Goal: Task Accomplishment & Management: Complete application form

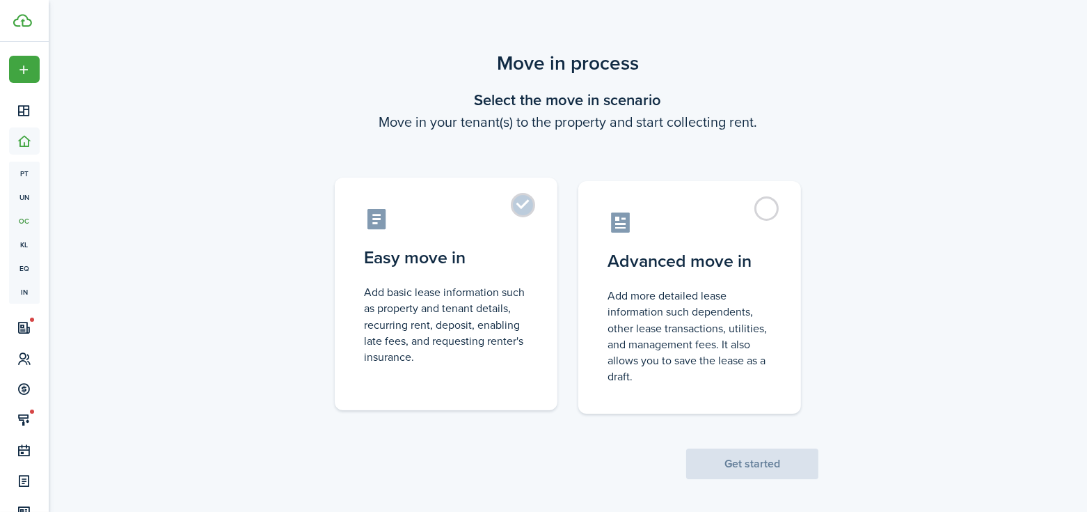
click at [512, 207] on label "Easy move in Add basic lease information such as property and tenant details, r…" at bounding box center [446, 293] width 223 height 232
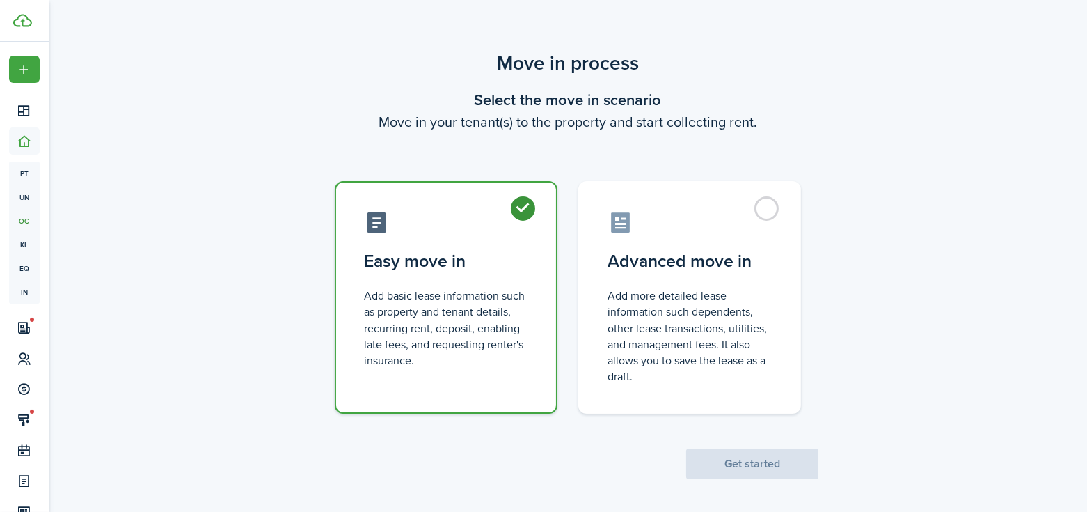
radio input "true"
click at [767, 470] on button "Get started" at bounding box center [752, 463] width 132 height 31
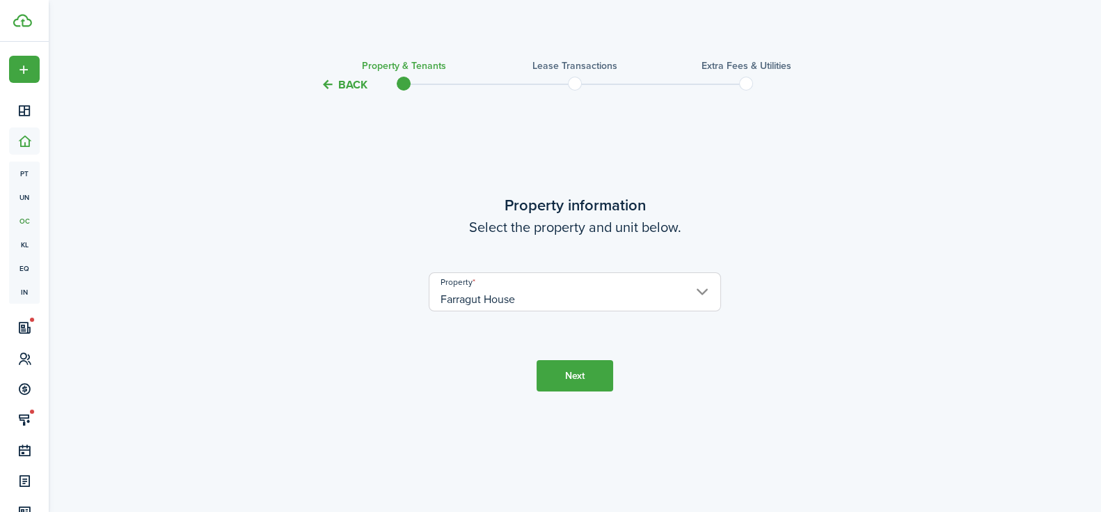
click at [582, 372] on button "Next" at bounding box center [575, 375] width 77 height 31
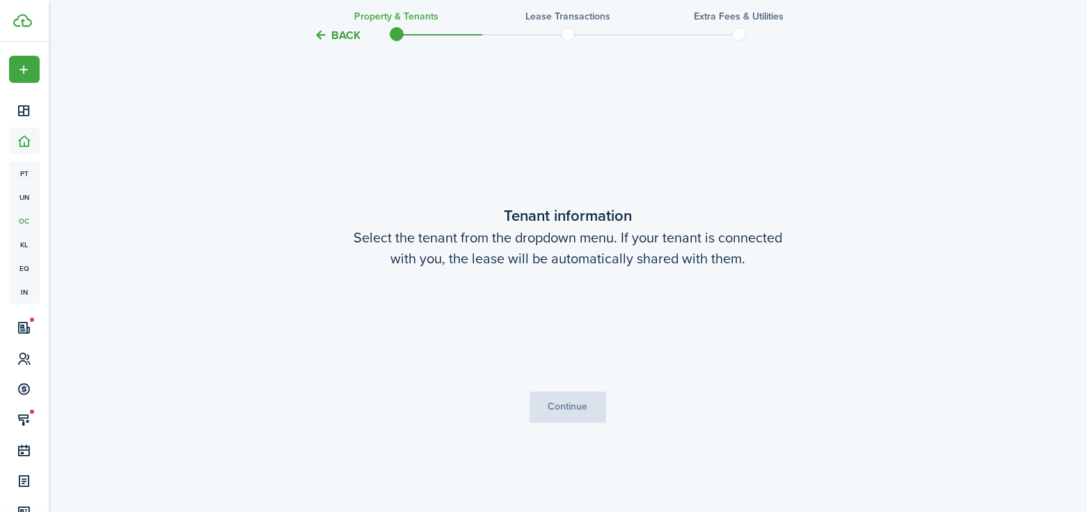
scroll to position [418, 0]
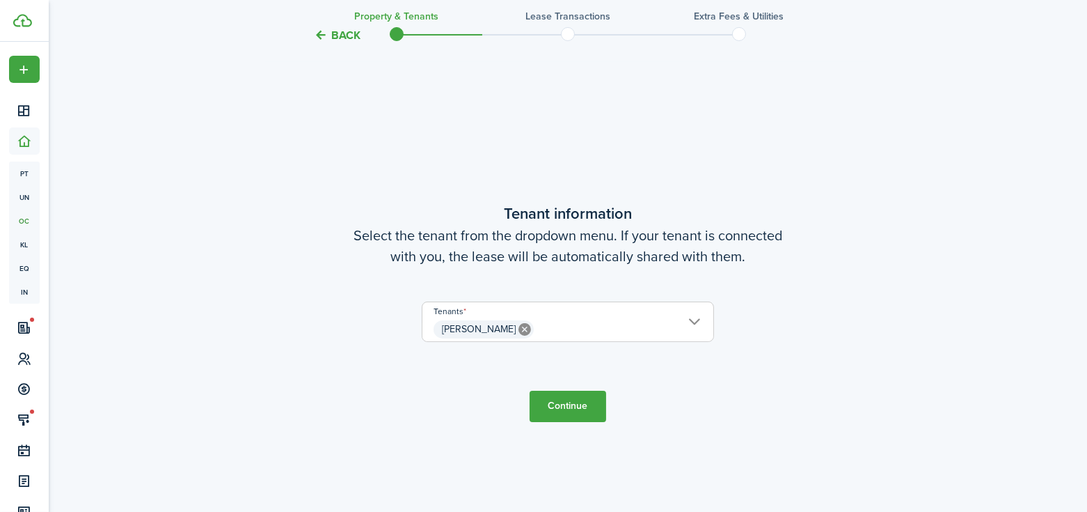
click at [586, 327] on span "[PERSON_NAME]" at bounding box center [567, 329] width 291 height 24
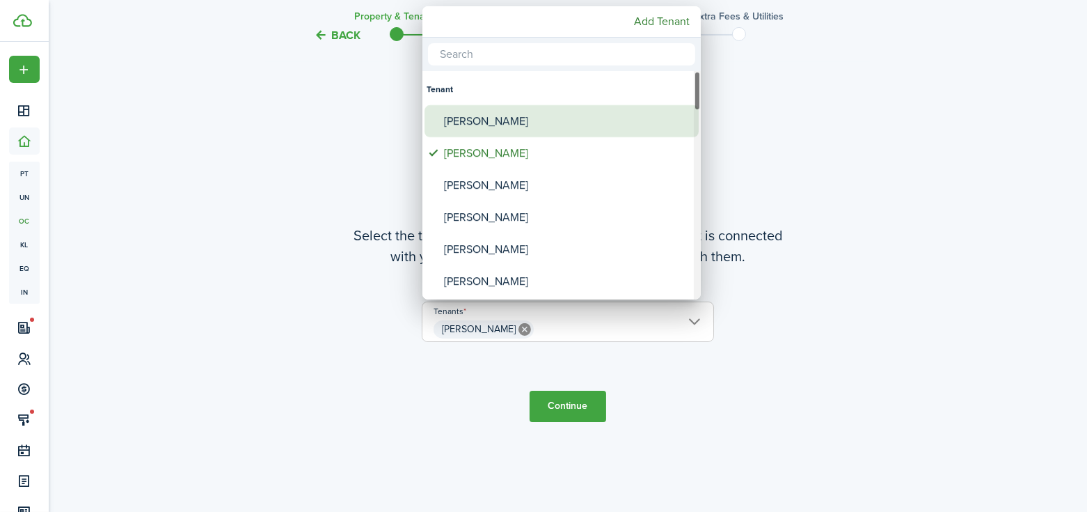
click at [515, 126] on div "[PERSON_NAME]" at bounding box center [567, 121] width 246 height 32
type input "[PERSON_NAME], [PERSON_NAME]"
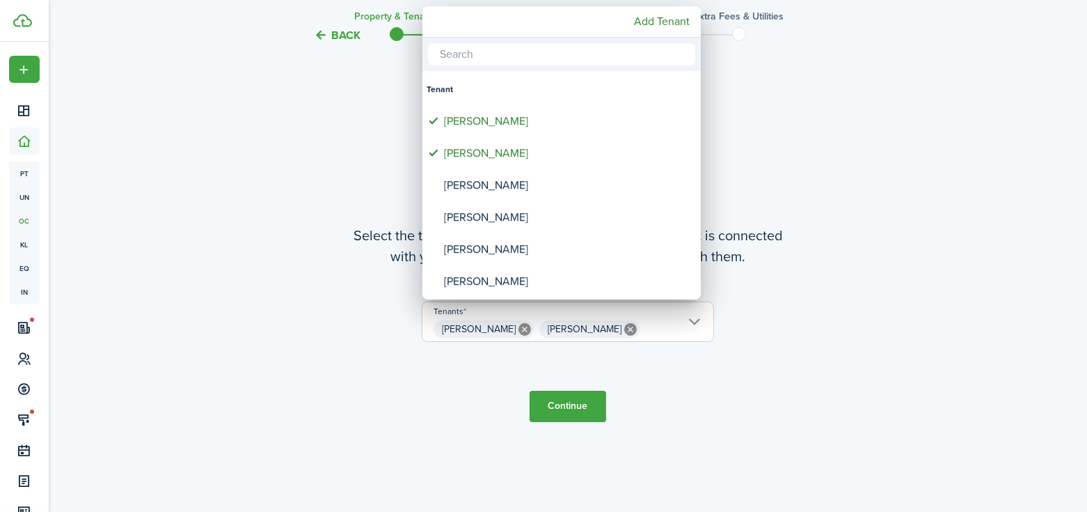
click at [571, 408] on div at bounding box center [544, 256] width 1310 height 734
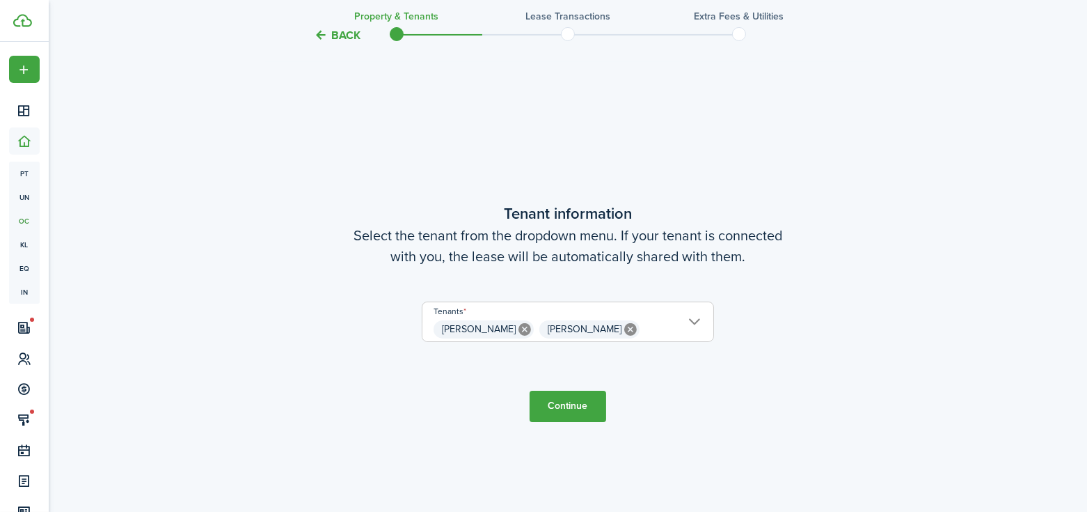
click at [562, 414] on button "Continue" at bounding box center [568, 405] width 77 height 31
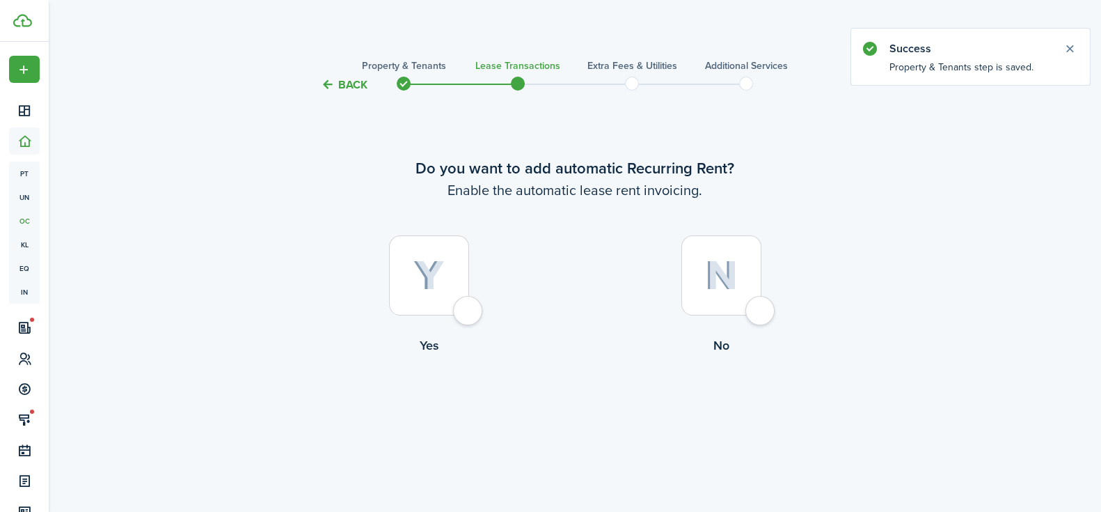
click at [462, 311] on div at bounding box center [429, 275] width 80 height 80
radio input "true"
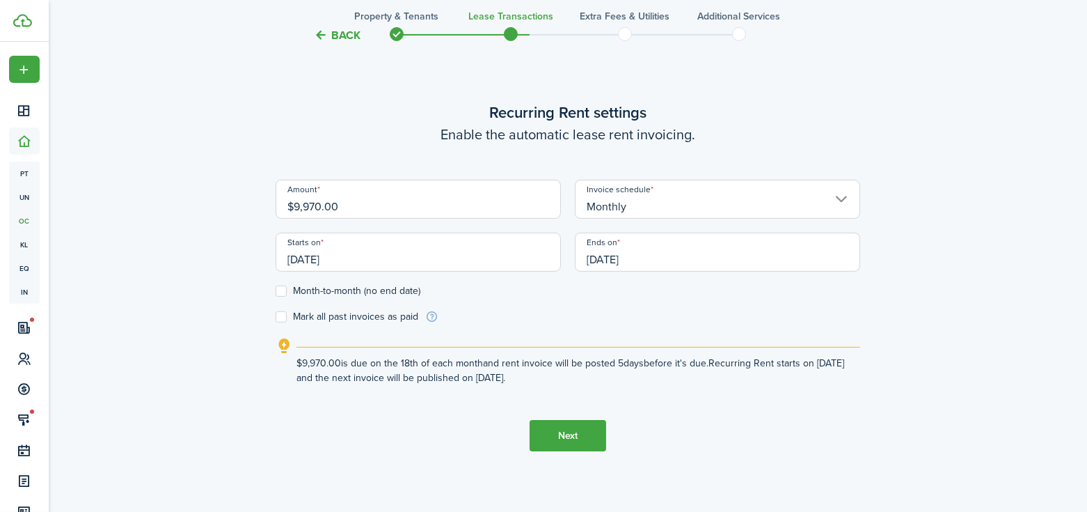
scroll to position [511, 0]
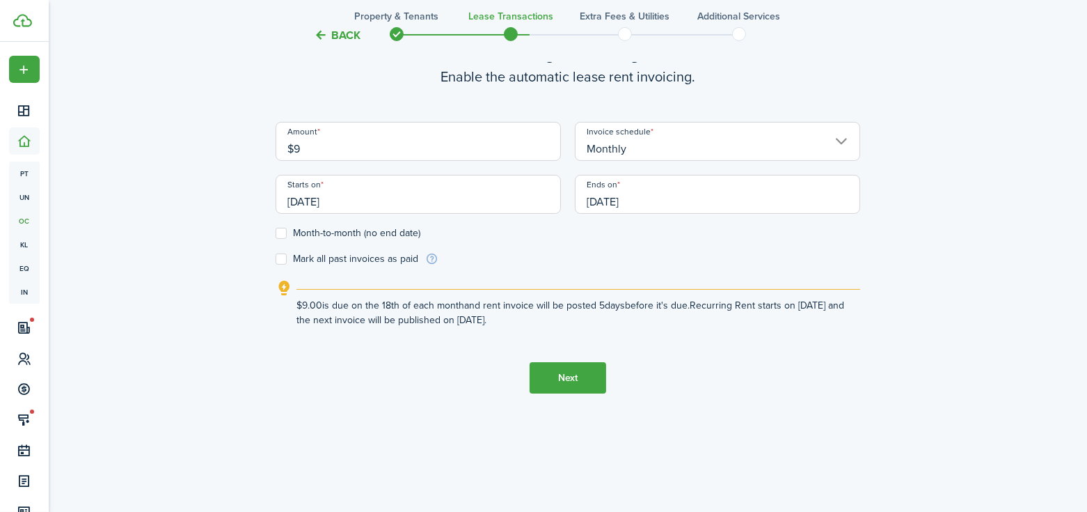
type input "$"
type input "$10,070.00"
drag, startPoint x: 379, startPoint y: 246, endPoint x: 381, endPoint y: 196, distance: 50.2
click at [381, 196] on div "Amount $10,070.00 Invoice schedule Monthly Starts on [DATE] Ends on [DATE]" at bounding box center [568, 175] width 598 height 106
click at [310, 200] on input "[DATE]" at bounding box center [418, 194] width 285 height 39
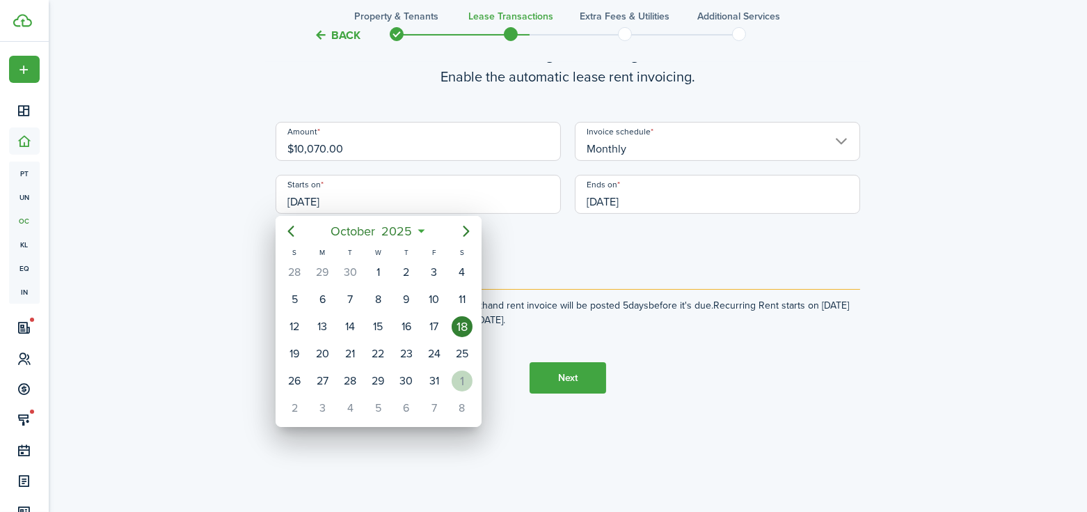
click at [464, 376] on div "1" at bounding box center [462, 380] width 21 height 21
type input "[DATE]"
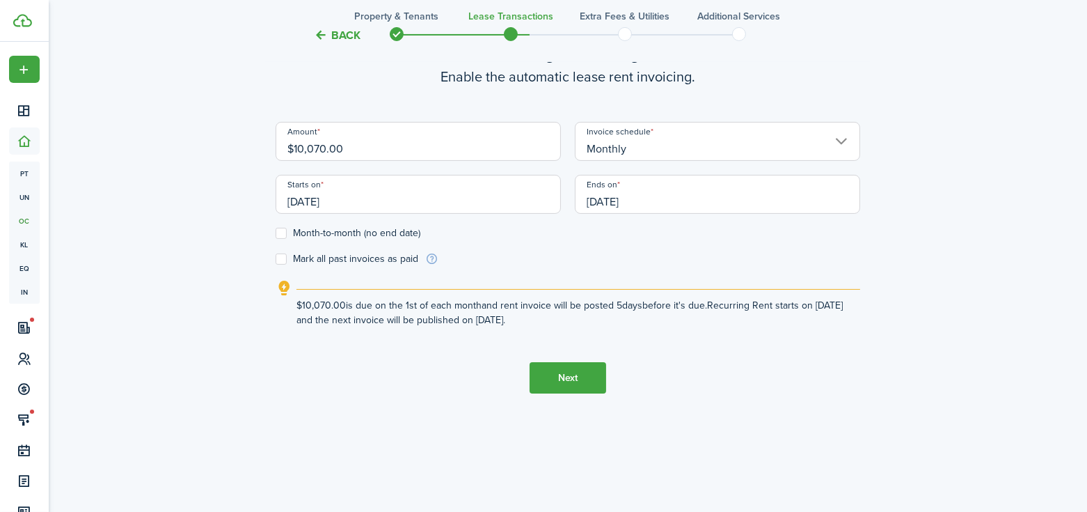
scroll to position [0, 0]
click at [667, 200] on input "[DATE]" at bounding box center [717, 194] width 285 height 39
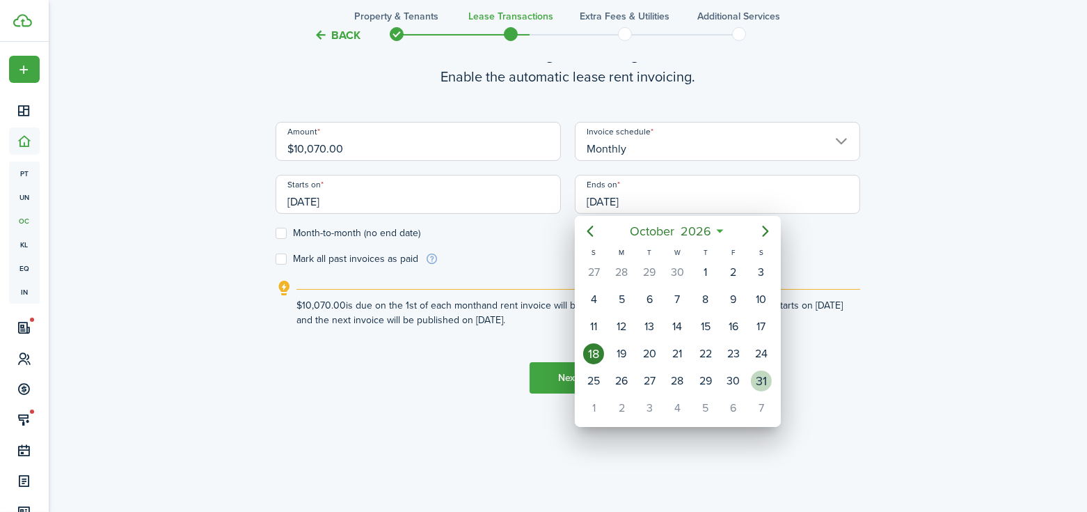
click at [761, 377] on div "31" at bounding box center [761, 380] width 21 height 21
type input "[DATE]"
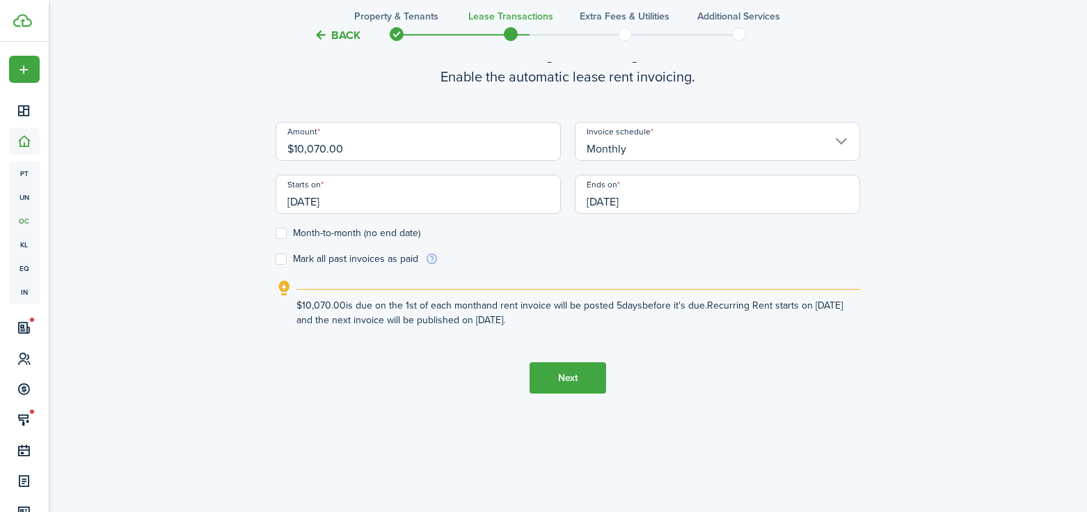
click at [287, 235] on label "Month-to-month (no end date)" at bounding box center [348, 233] width 145 height 11
click at [276, 234] on input "Month-to-month (no end date)" at bounding box center [275, 233] width 1 height 1
checkbox input "true"
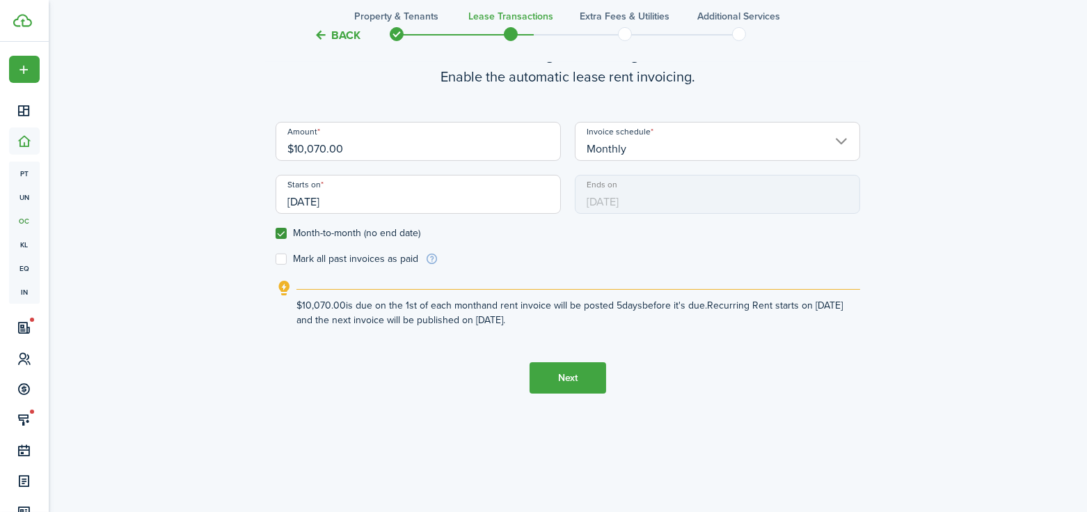
click at [557, 358] on tc-wizard-step "Recurring Rent settings Enable the automatic lease rent invoicing. Amount $10,0…" at bounding box center [568, 218] width 585 height 512
click at [573, 379] on button "Next" at bounding box center [568, 377] width 77 height 31
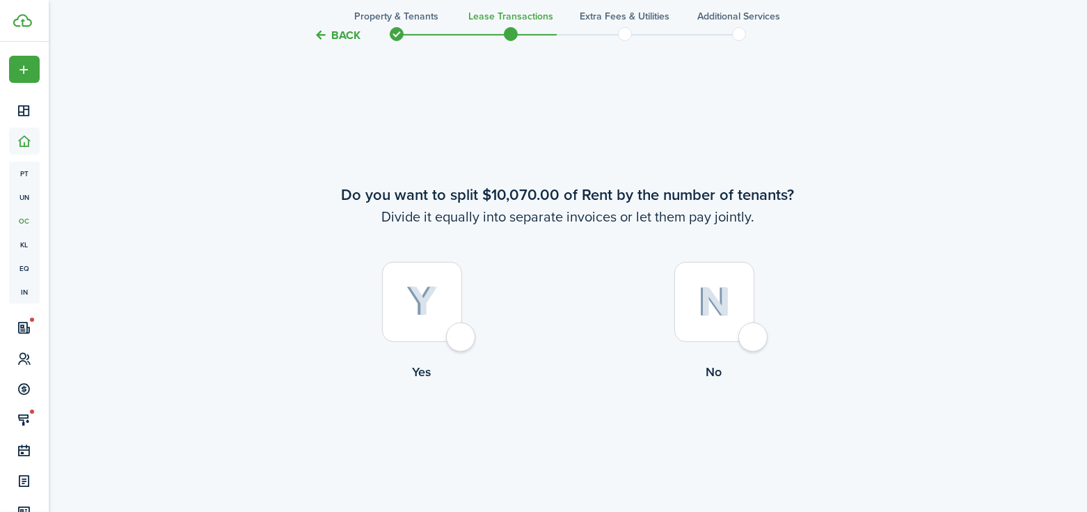
scroll to position [929, 0]
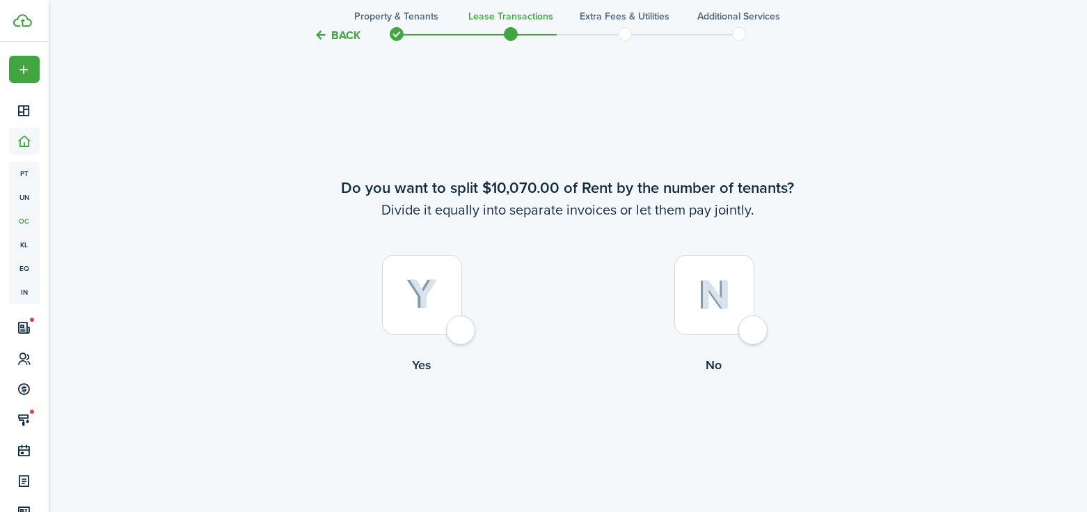
click at [740, 331] on div at bounding box center [714, 295] width 80 height 80
radio input "true"
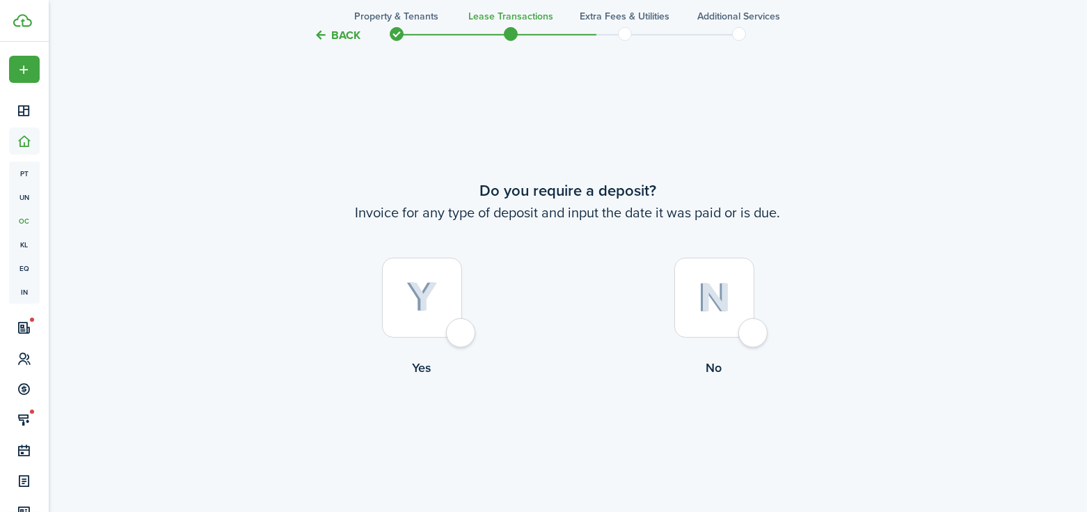
scroll to position [1441, 0]
click at [462, 331] on div at bounding box center [422, 295] width 80 height 80
radio input "true"
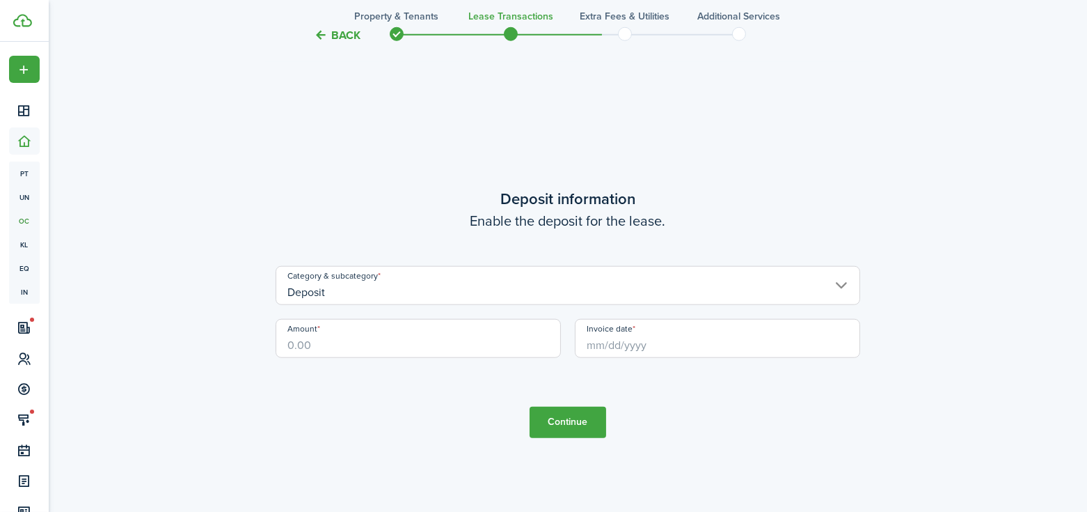
scroll to position [1952, 0]
click at [388, 348] on input "Amount" at bounding box center [418, 337] width 285 height 39
type input "$10,470.00"
click at [685, 353] on input "Invoice date" at bounding box center [717, 337] width 285 height 39
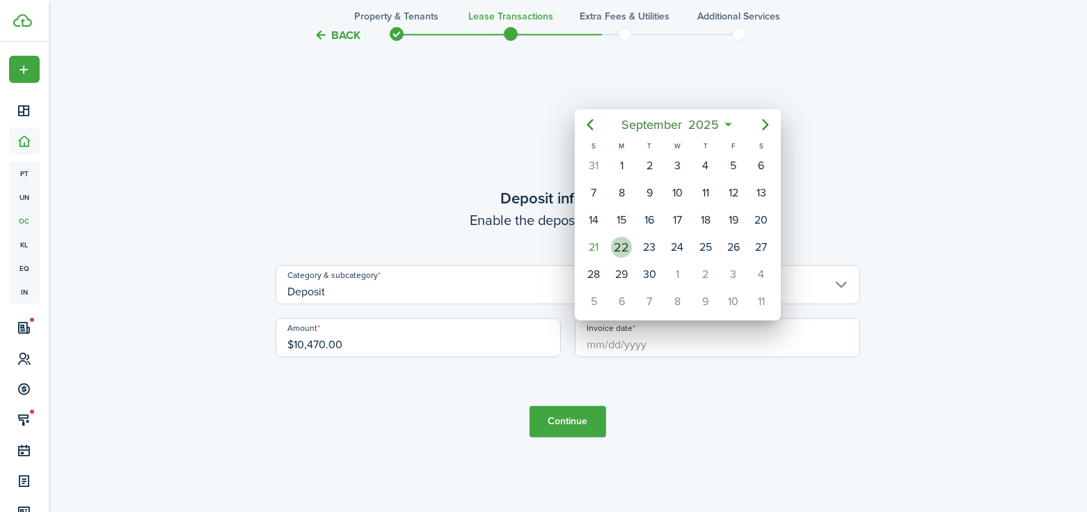
click at [624, 239] on div "22" at bounding box center [621, 247] width 21 height 21
type input "[DATE]"
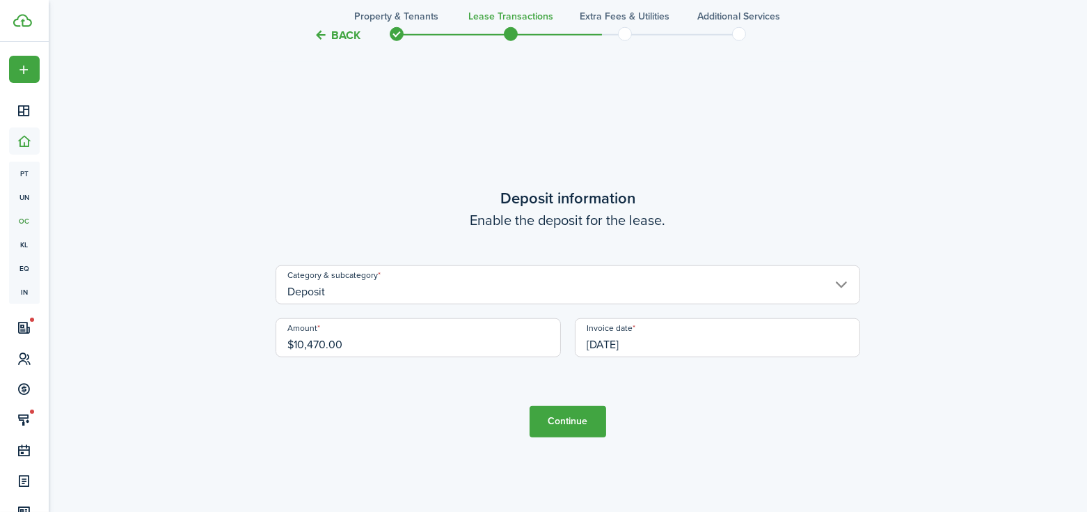
click at [566, 430] on button "Continue" at bounding box center [568, 421] width 77 height 31
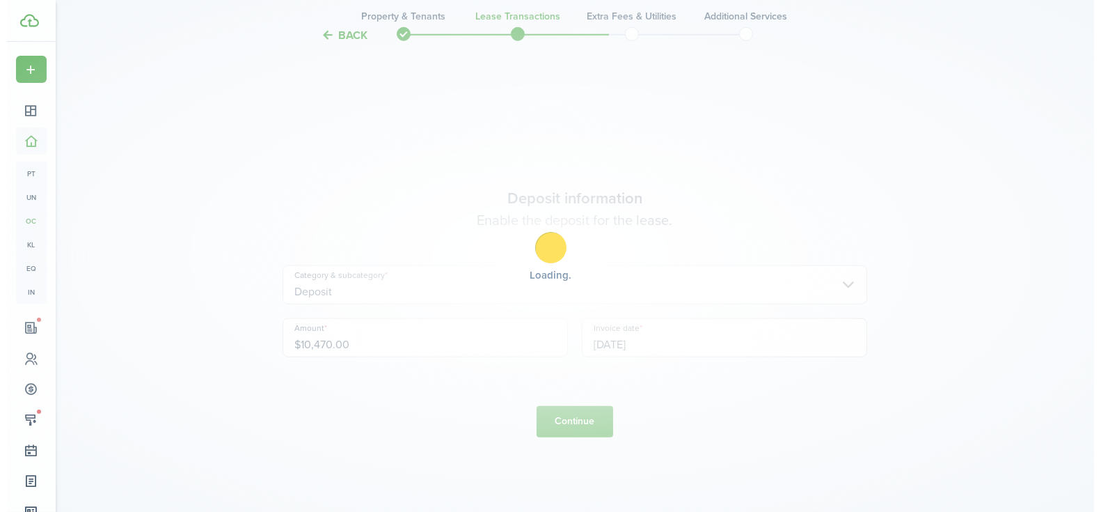
scroll to position [0, 0]
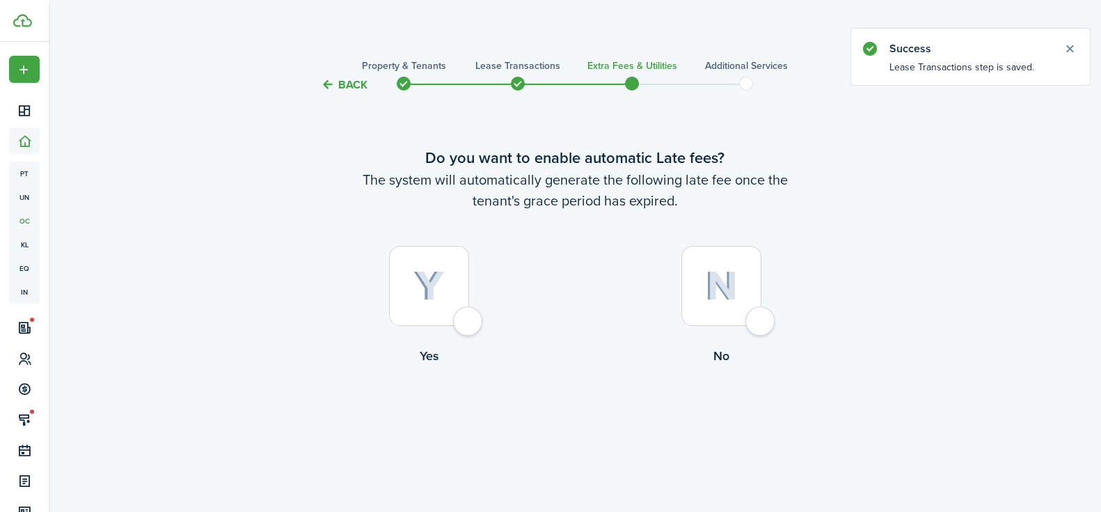
click at [468, 326] on div at bounding box center [429, 286] width 80 height 80
radio input "true"
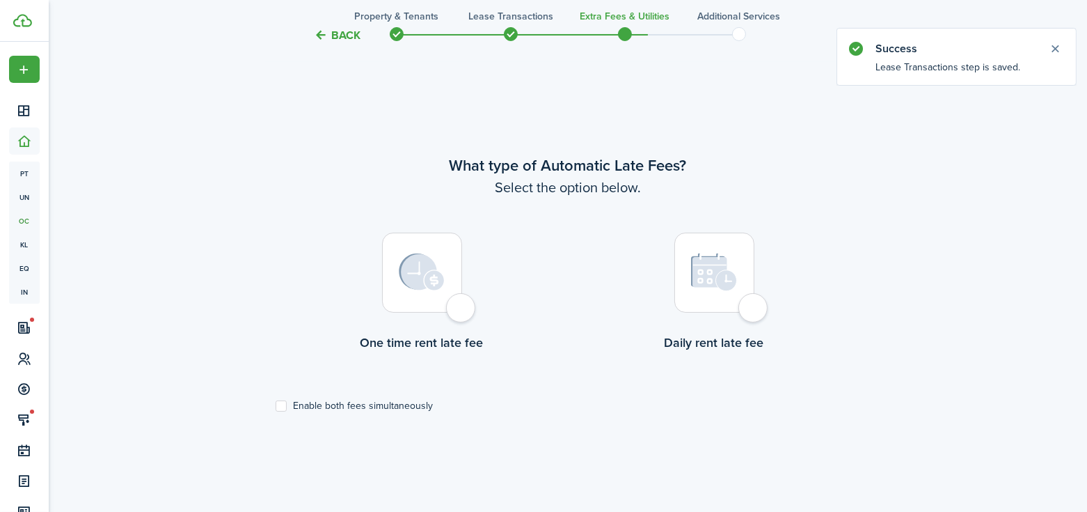
scroll to position [418, 0]
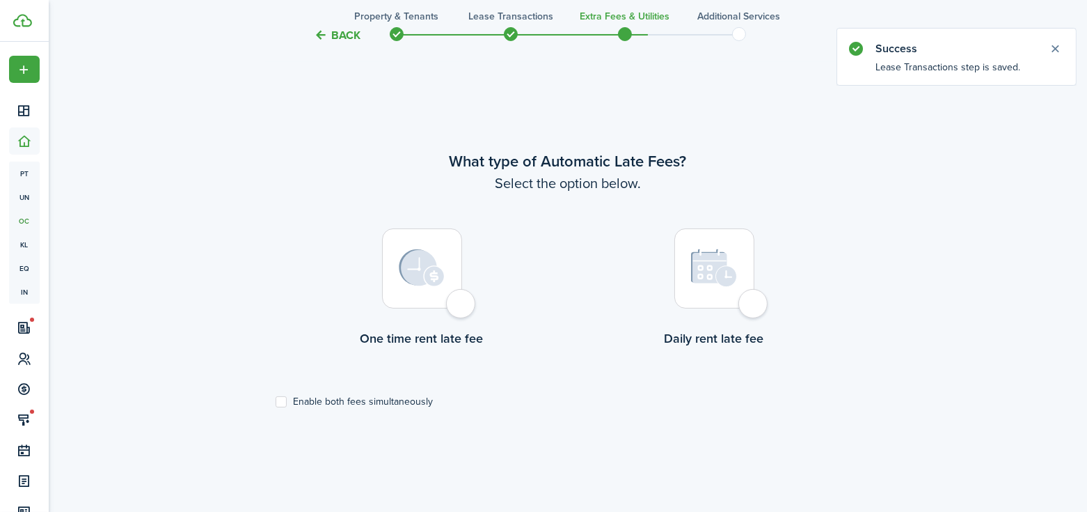
click at [459, 301] on div at bounding box center [422, 268] width 80 height 80
radio input "true"
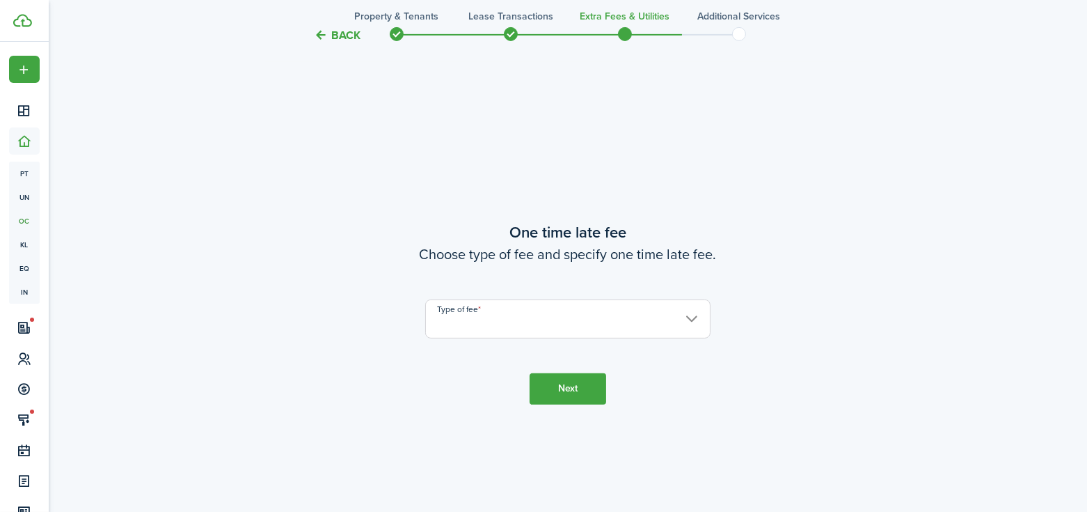
scroll to position [929, 0]
click at [482, 312] on input "Type of fee" at bounding box center [567, 318] width 285 height 39
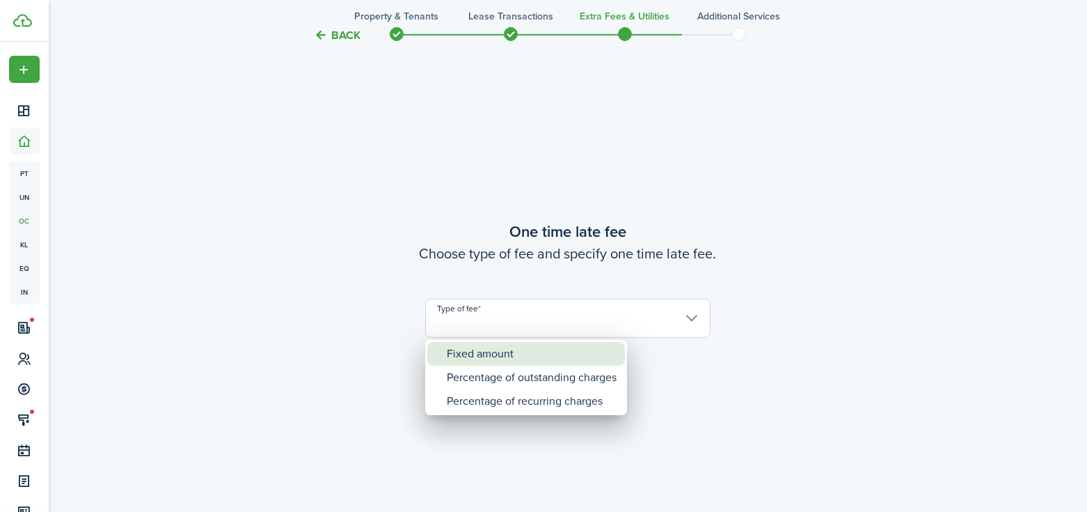
click at [492, 352] on div "Fixed amount" at bounding box center [532, 354] width 170 height 24
type input "Fixed amount"
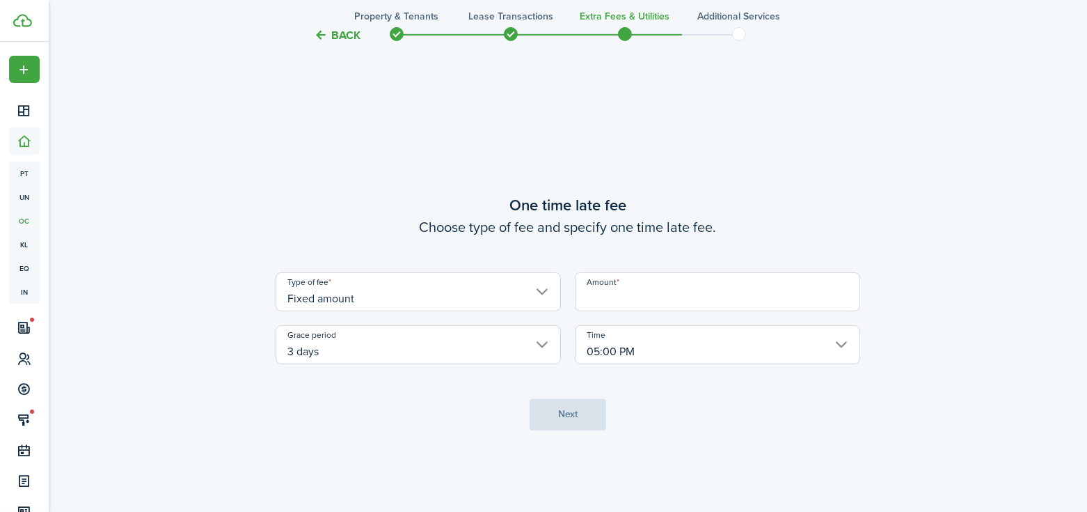
click at [669, 297] on input "Amount" at bounding box center [717, 291] width 285 height 39
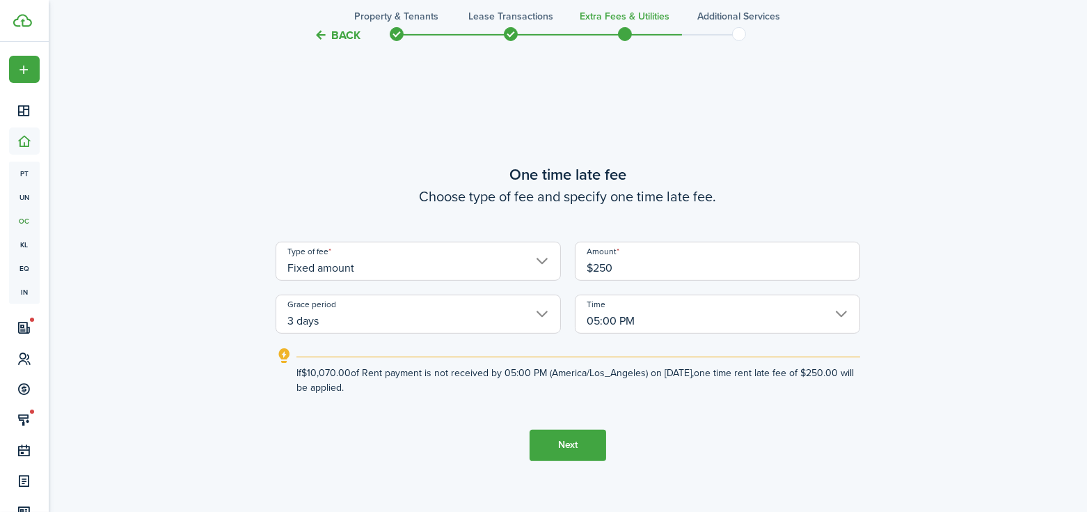
type input "$250.00"
click at [559, 441] on button "Next" at bounding box center [568, 444] width 77 height 31
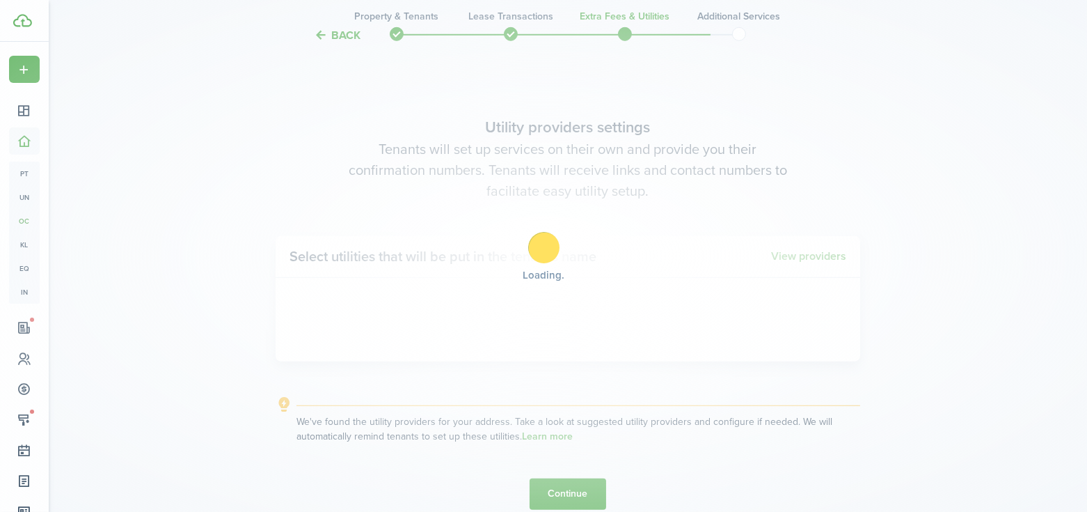
scroll to position [1441, 0]
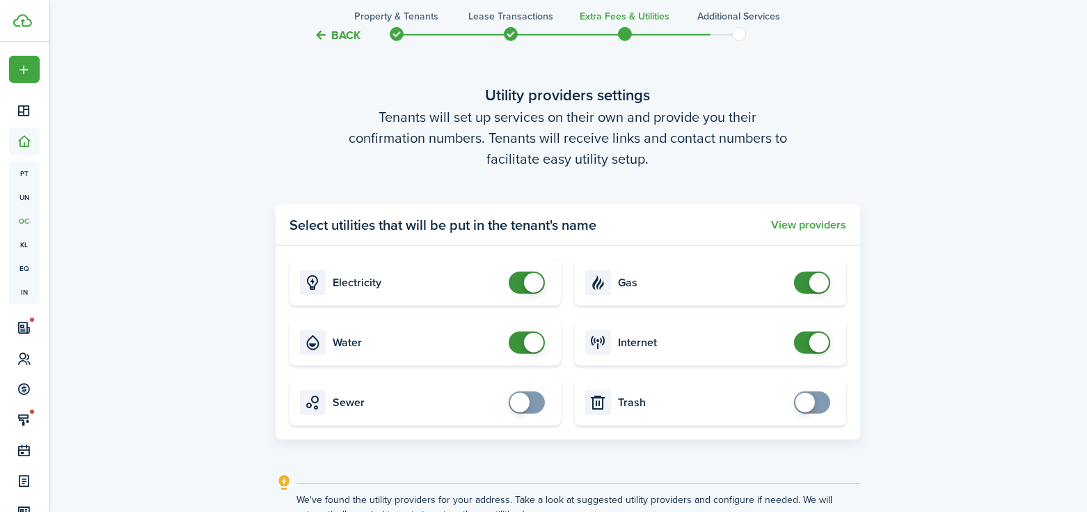
checkbox input "true"
click at [534, 404] on span at bounding box center [527, 402] width 14 height 22
checkbox input "true"
click at [819, 404] on span at bounding box center [812, 402] width 14 height 22
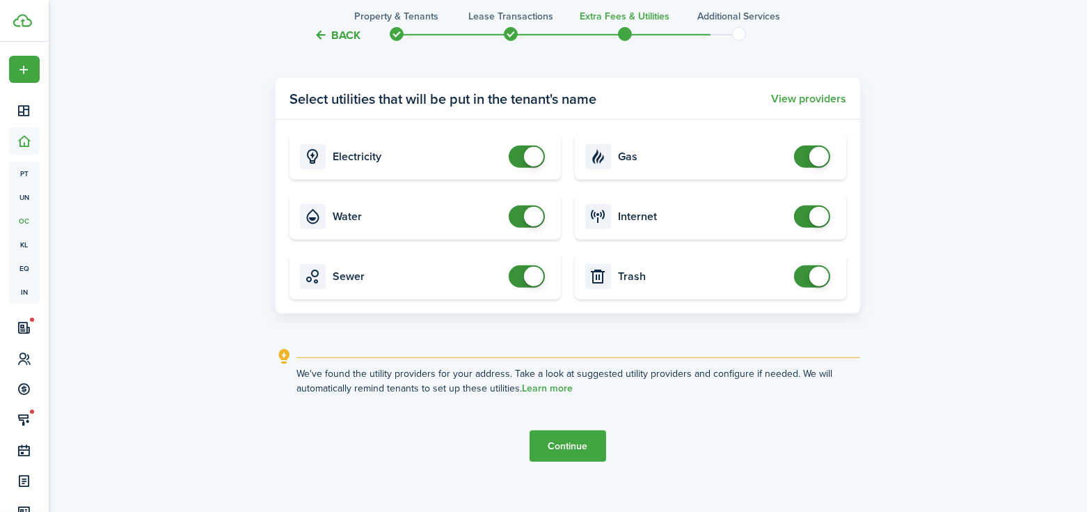
scroll to position [1582, 0]
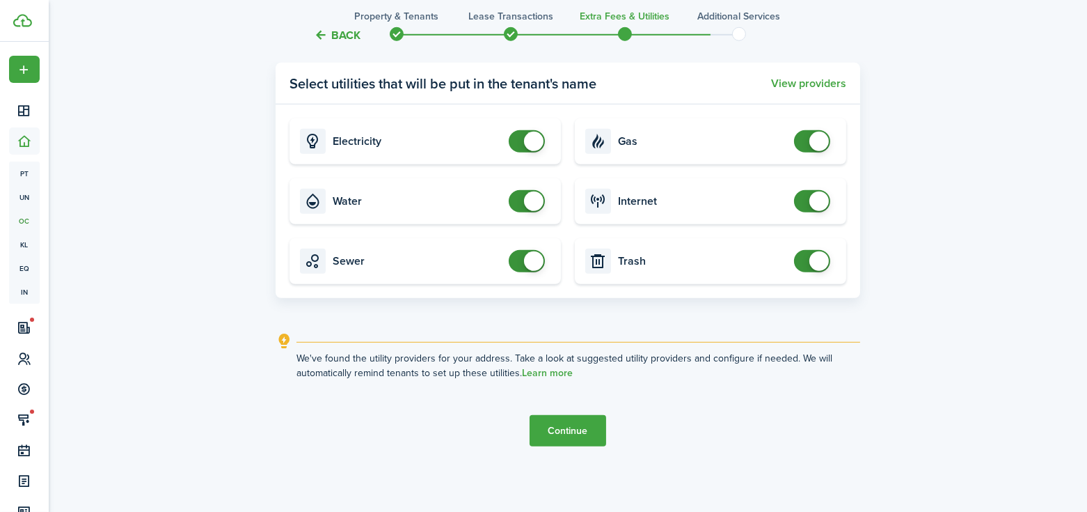
click at [562, 433] on button "Continue" at bounding box center [568, 430] width 77 height 31
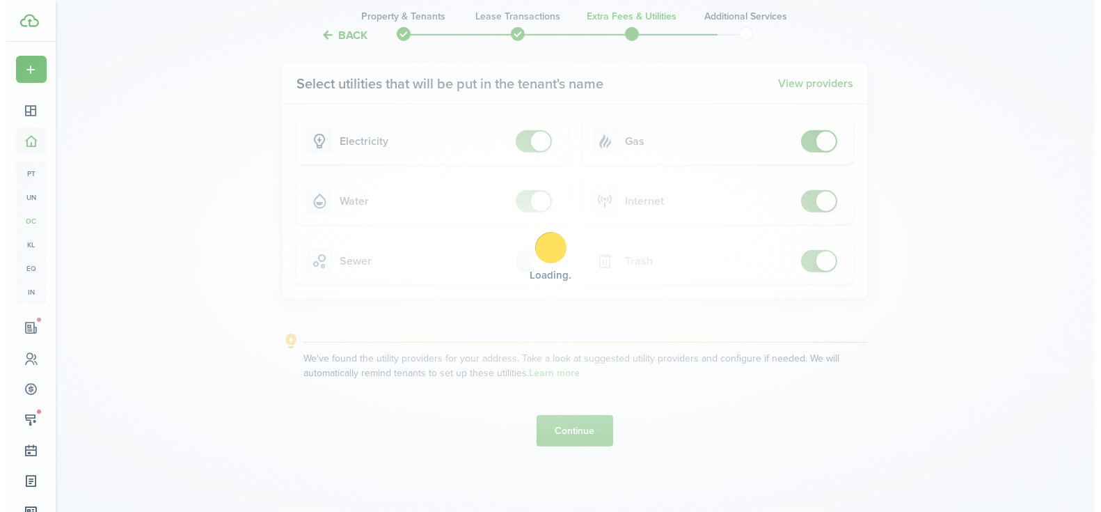
scroll to position [0, 0]
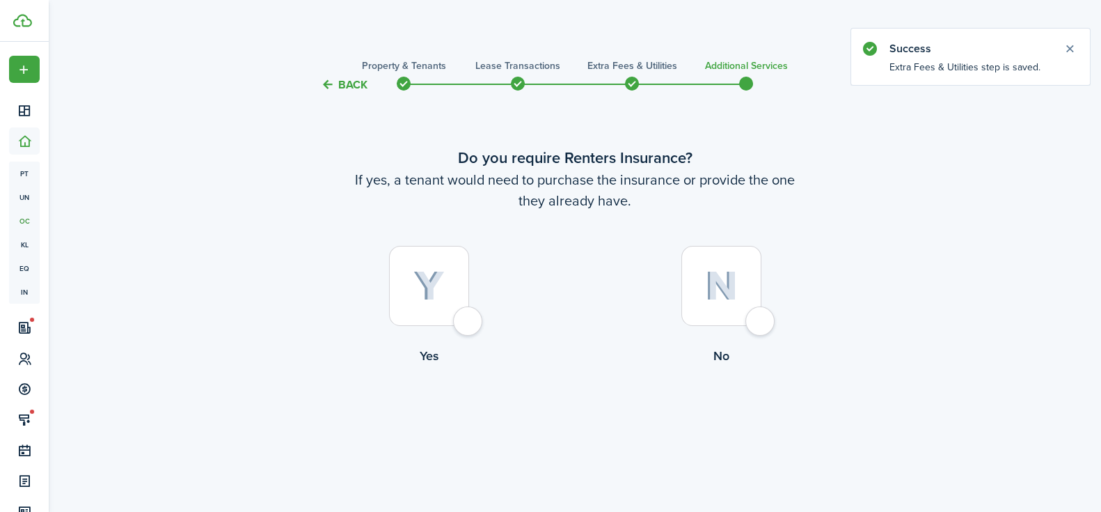
click at [469, 326] on div at bounding box center [429, 286] width 80 height 80
radio input "true"
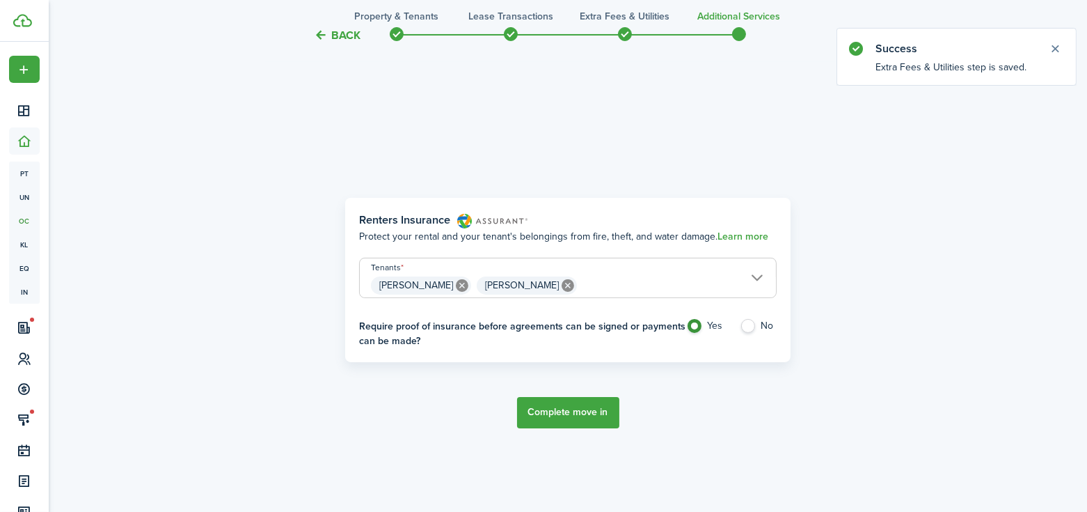
scroll to position [418, 0]
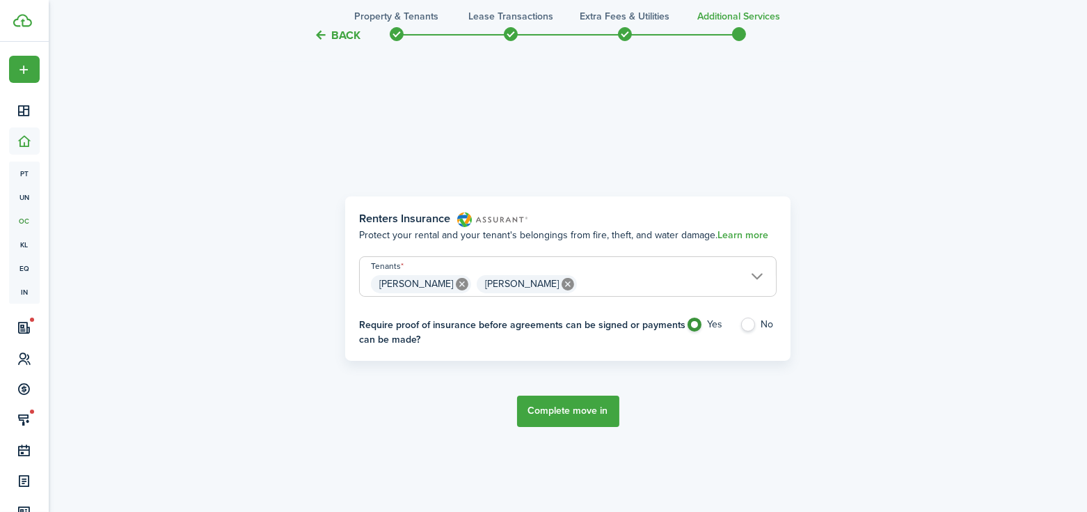
click at [568, 413] on button "Complete move in" at bounding box center [568, 410] width 102 height 31
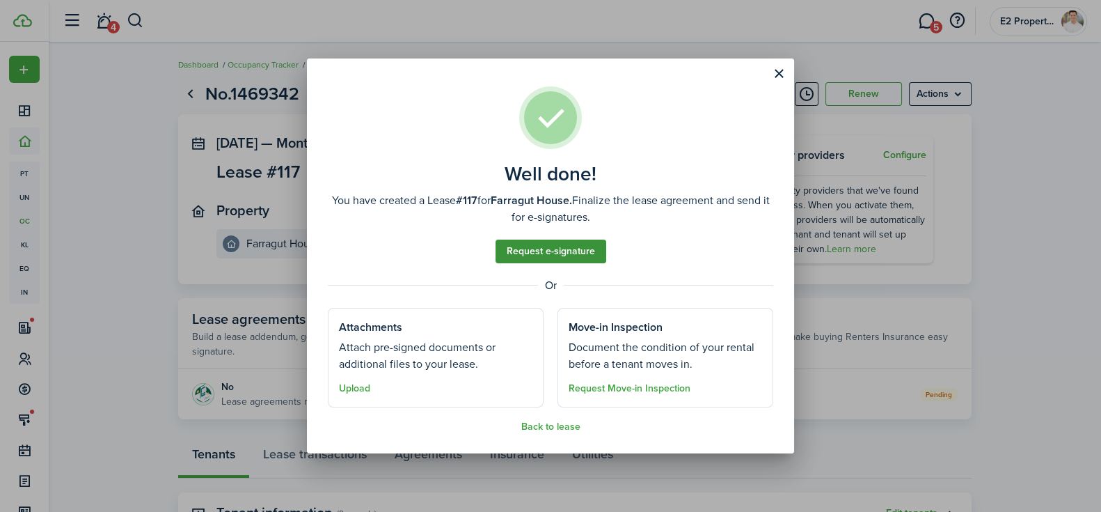
click at [556, 247] on link "Request e-signature" at bounding box center [551, 251] width 111 height 24
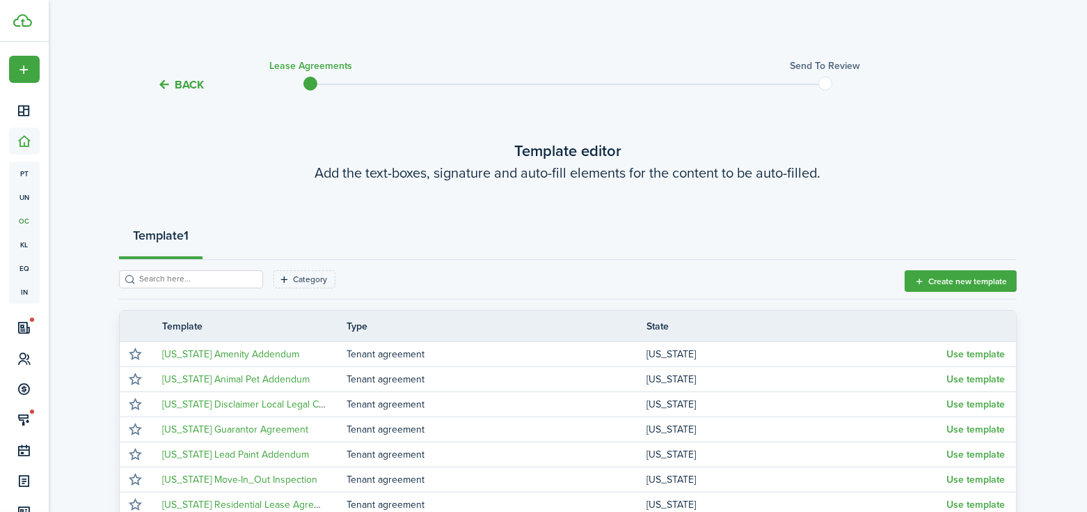
click at [181, 84] on button "Back" at bounding box center [180, 84] width 47 height 15
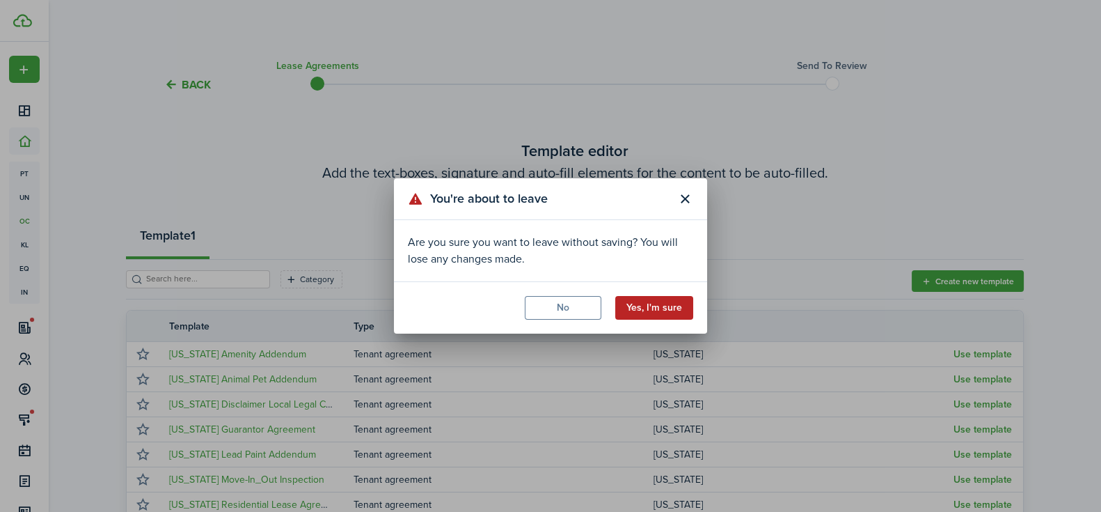
click at [651, 303] on button "Yes, I'm sure" at bounding box center [654, 308] width 78 height 24
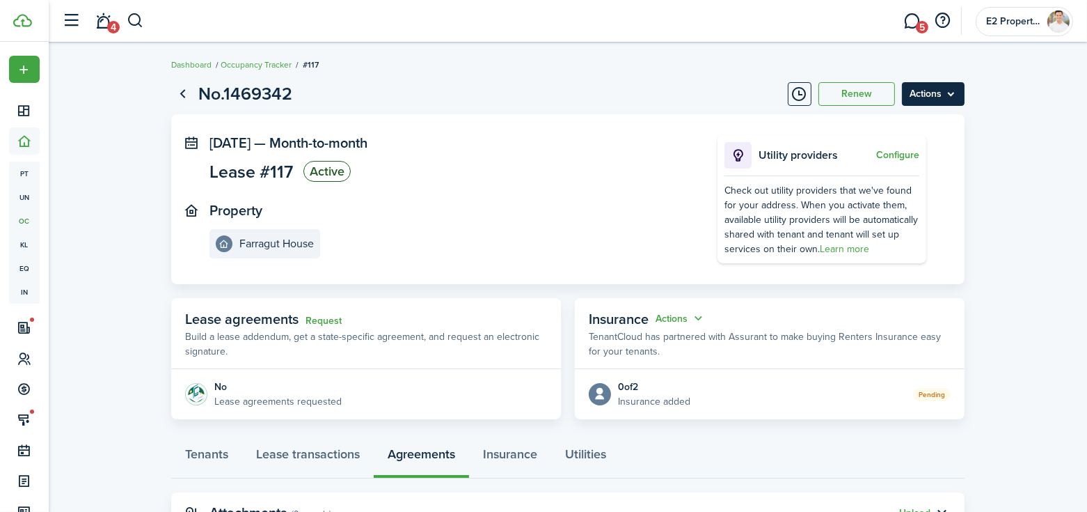
click at [935, 92] on menu-btn "Actions" at bounding box center [933, 94] width 63 height 24
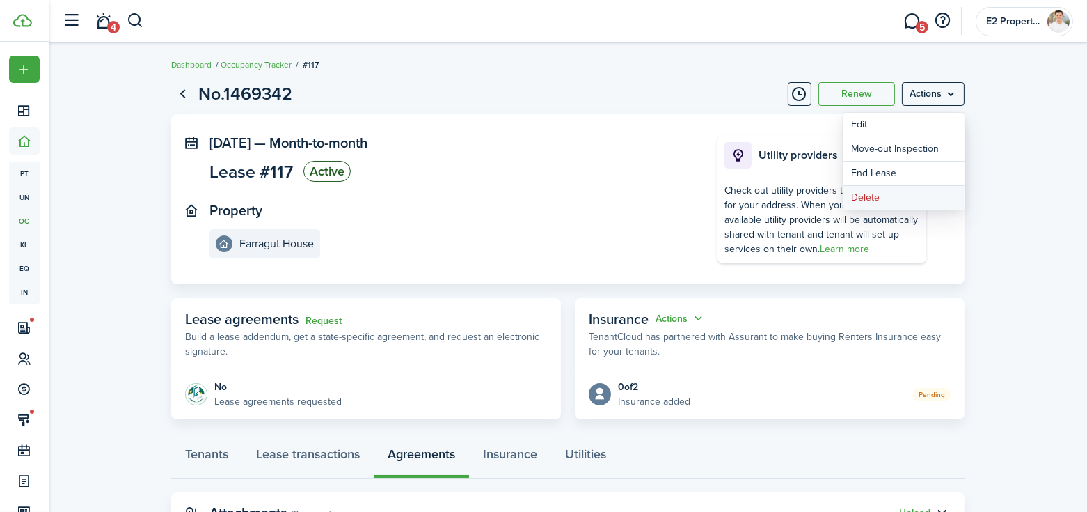
click at [866, 199] on button "Delete" at bounding box center [904, 198] width 122 height 24
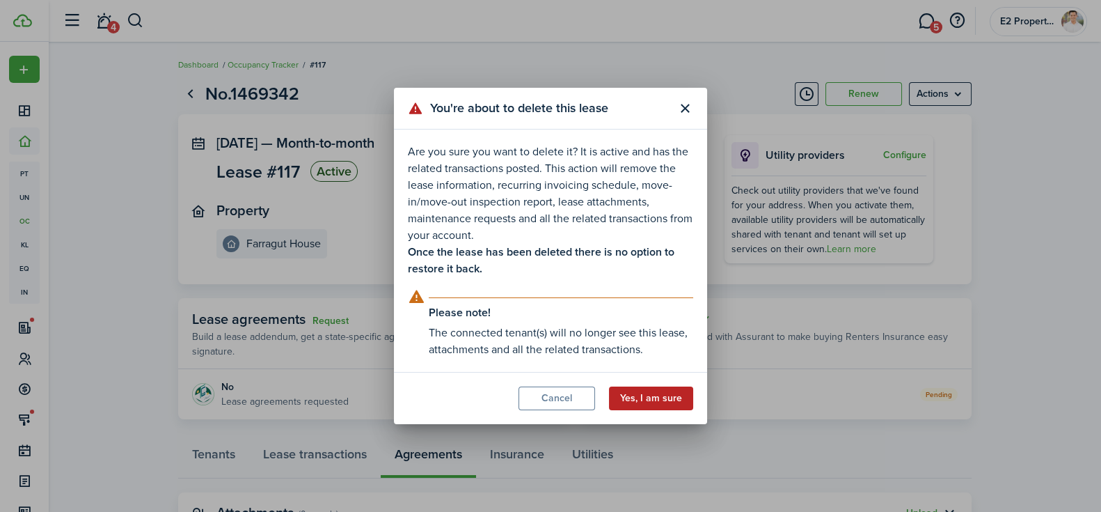
click at [649, 397] on button "Yes, I am sure" at bounding box center [651, 398] width 84 height 24
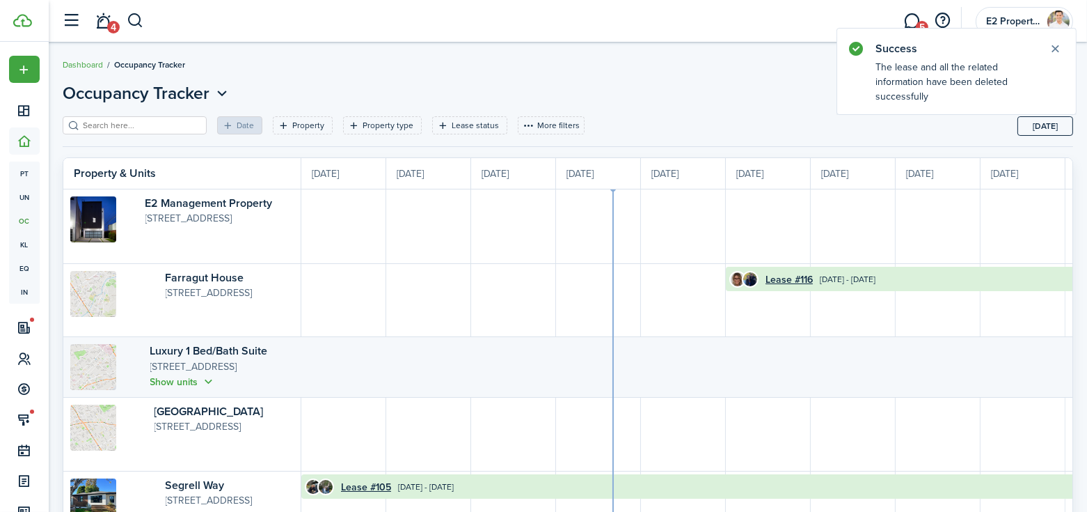
scroll to position [0, 255]
